Goal: Entertainment & Leisure: Consume media (video, audio)

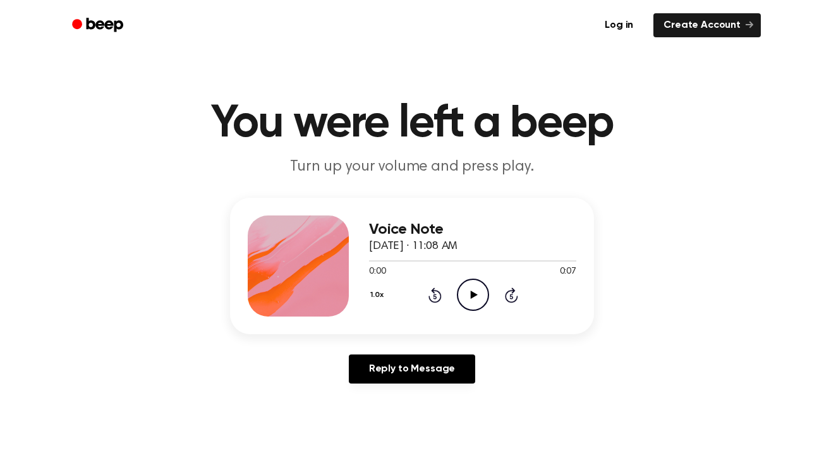
click at [469, 288] on icon "Play Audio" at bounding box center [473, 295] width 32 height 32
click at [479, 297] on icon "Play Audio" at bounding box center [473, 295] width 32 height 32
click at [474, 304] on icon "Play Audio" at bounding box center [473, 295] width 32 height 32
click at [457, 6] on div "Log in Create Account" at bounding box center [412, 25] width 698 height 51
click at [479, 293] on icon "Play Audio" at bounding box center [473, 295] width 32 height 32
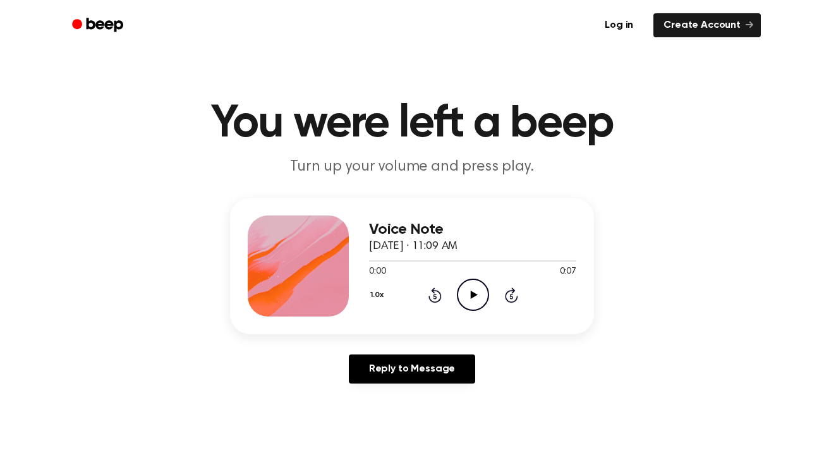
click at [474, 289] on icon "Play Audio" at bounding box center [473, 295] width 32 height 32
click at [461, 281] on icon "Play Audio" at bounding box center [473, 295] width 32 height 32
